Goal: Task Accomplishment & Management: Manage account settings

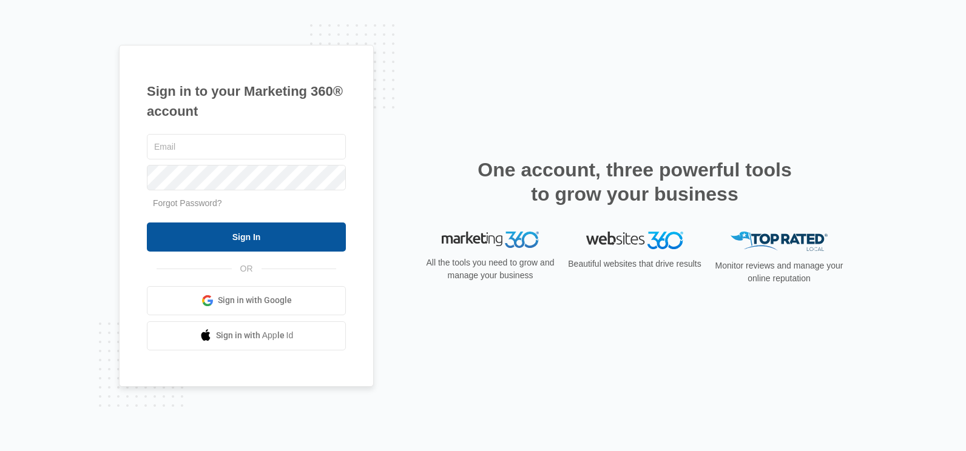
type input "[EMAIL_ADDRESS][DOMAIN_NAME]"
click at [229, 239] on input "Sign In" at bounding box center [246, 237] width 199 height 29
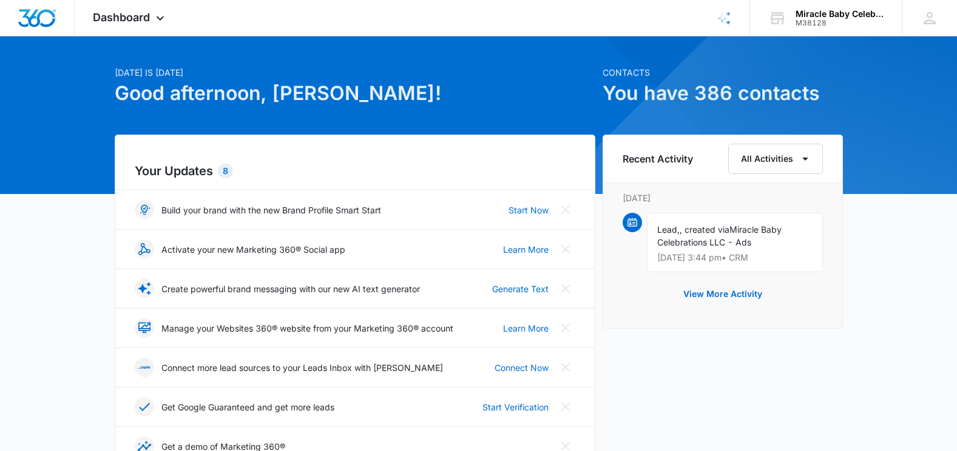
scroll to position [49, 0]
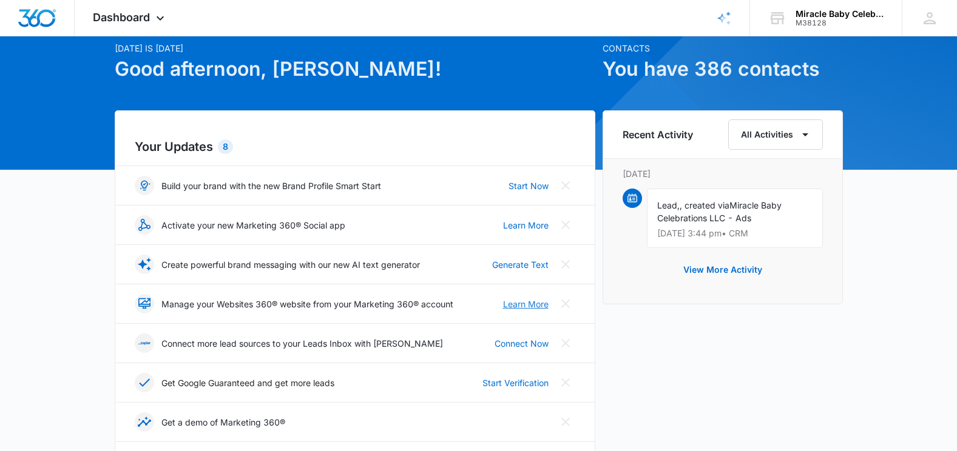
click at [535, 307] on link "Learn More" at bounding box center [526, 304] width 46 height 13
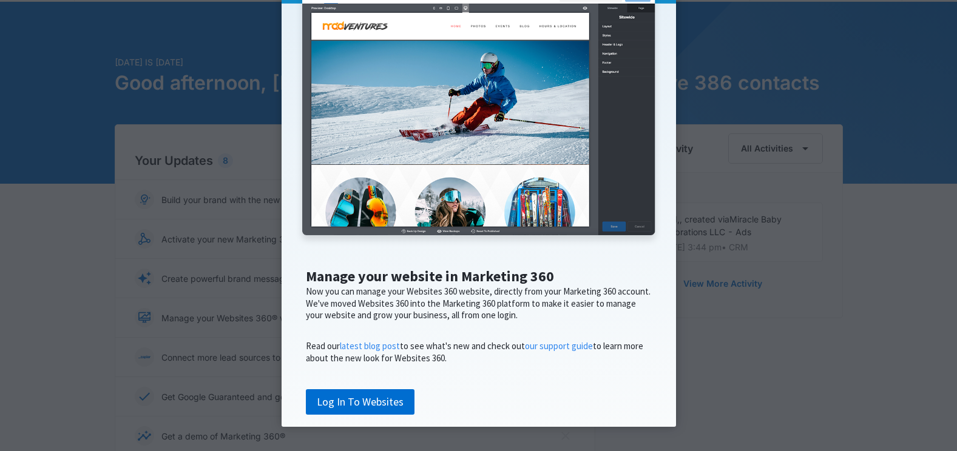
scroll to position [73, 0]
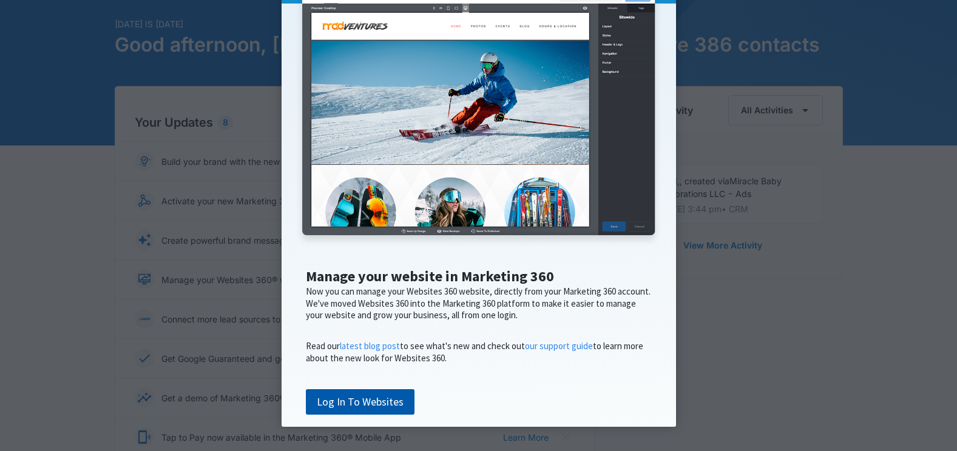
click at [359, 402] on link "Log In To Websites" at bounding box center [360, 402] width 109 height 25
